Goal: Transaction & Acquisition: Purchase product/service

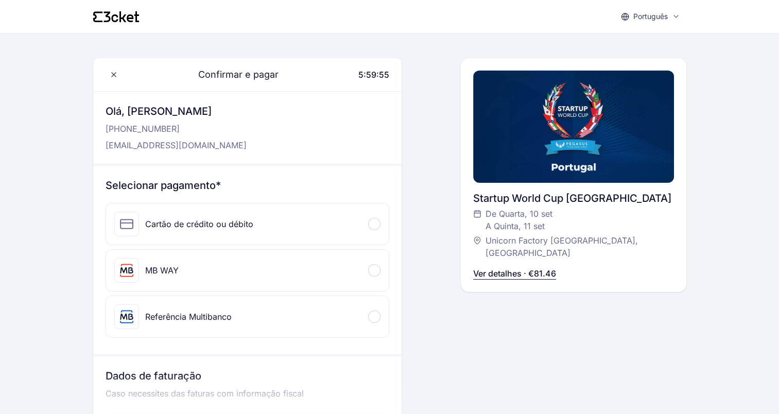
click at [233, 266] on div "MB WAY" at bounding box center [247, 270] width 283 height 41
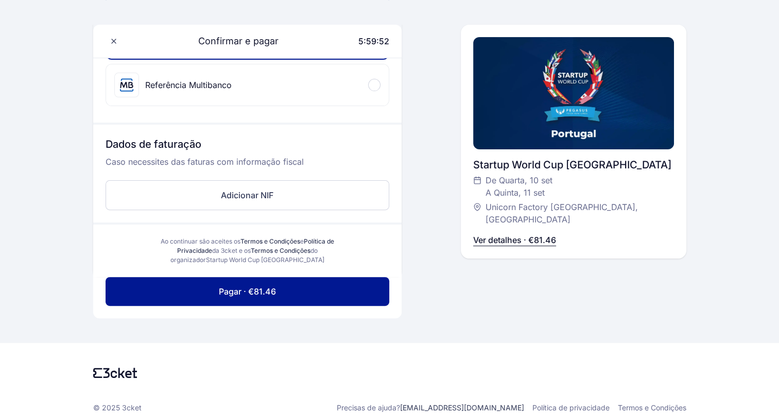
scroll to position [309, 0]
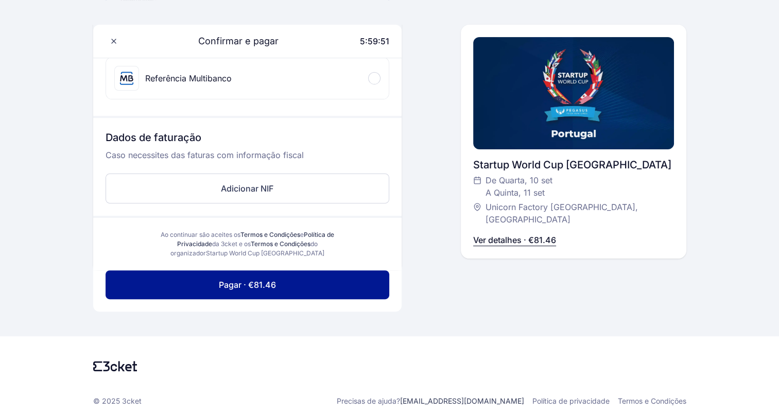
click at [272, 167] on p "Caso necessites das faturas com informação fiscal" at bounding box center [248, 159] width 284 height 21
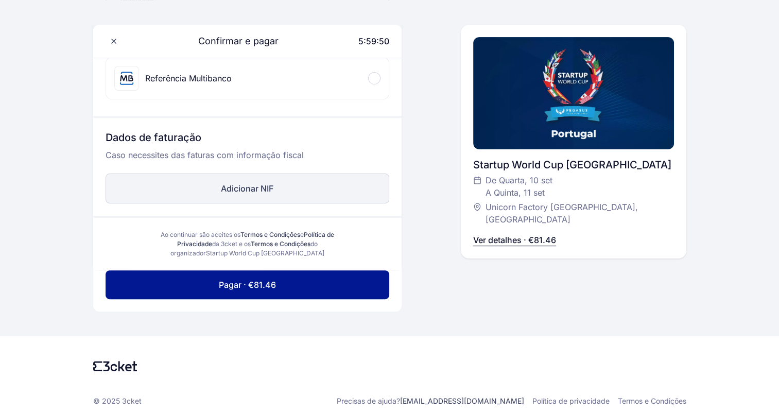
click at [264, 179] on button "Adicionar NIF" at bounding box center [248, 189] width 284 height 30
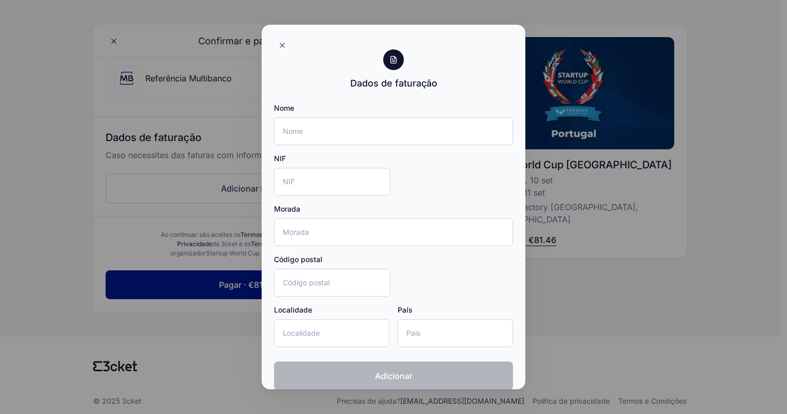
click at [291, 53] on div "Dados de faturação" at bounding box center [394, 69] width 264 height 41
click at [288, 47] on div at bounding box center [282, 45] width 16 height 16
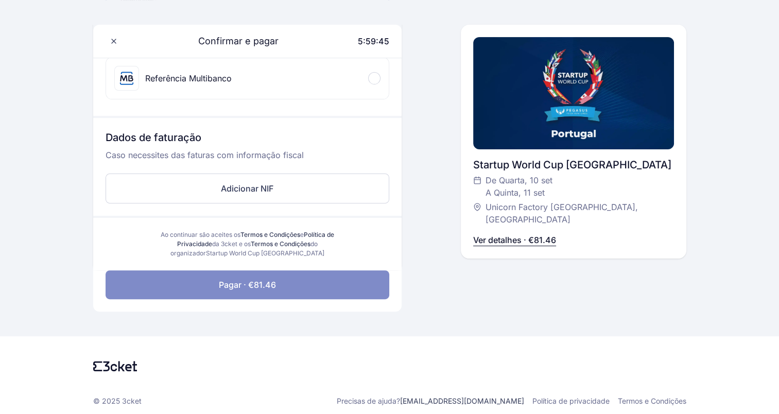
click at [293, 288] on button "Pagar · €81.46" at bounding box center [248, 284] width 284 height 29
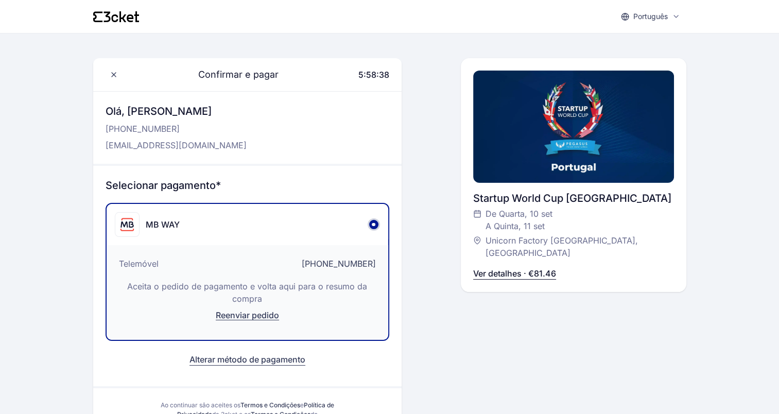
scroll to position [52, 0]
